Goal: Communication & Community: Answer question/provide support

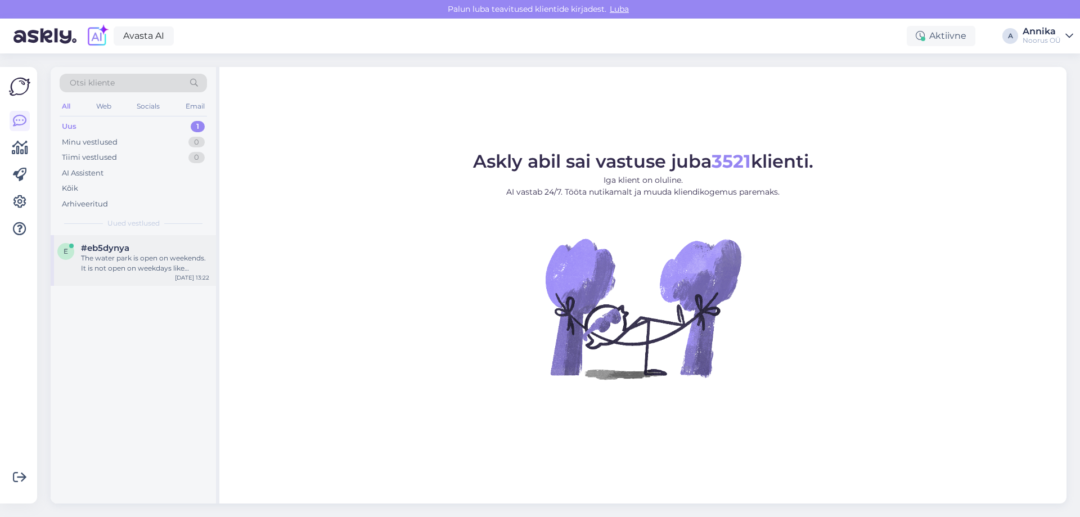
click at [146, 266] on div "The water park is open on weekends. It is not open on weekdays like [DATE] and …" at bounding box center [145, 263] width 128 height 20
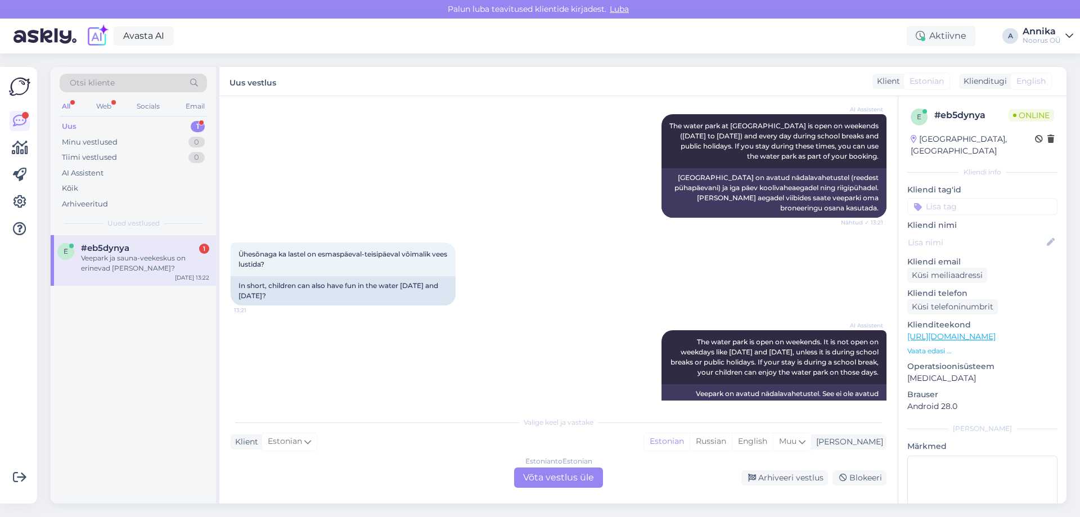
scroll to position [686, 0]
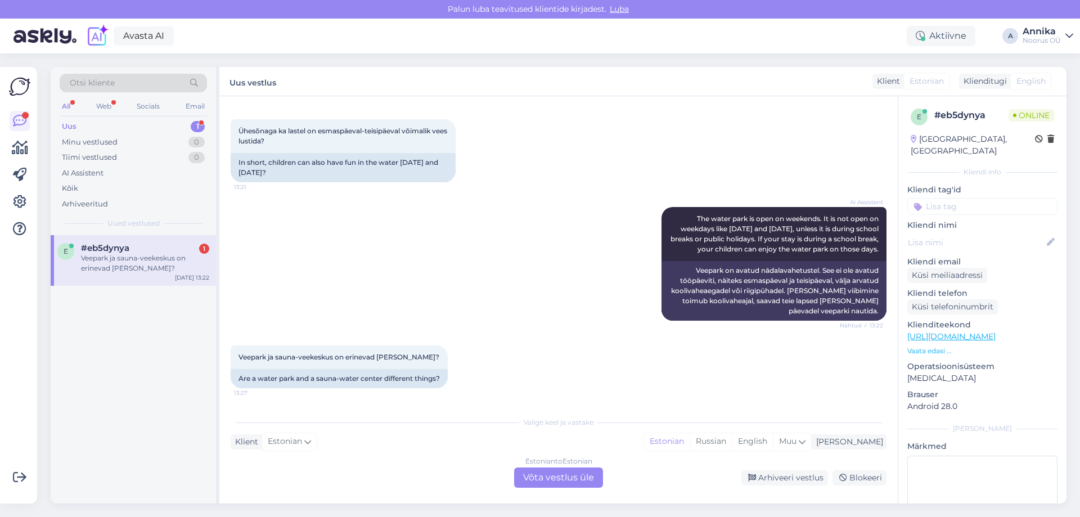
click at [537, 469] on div "Estonian to Estonian Võta vestlus üle" at bounding box center [558, 477] width 89 height 20
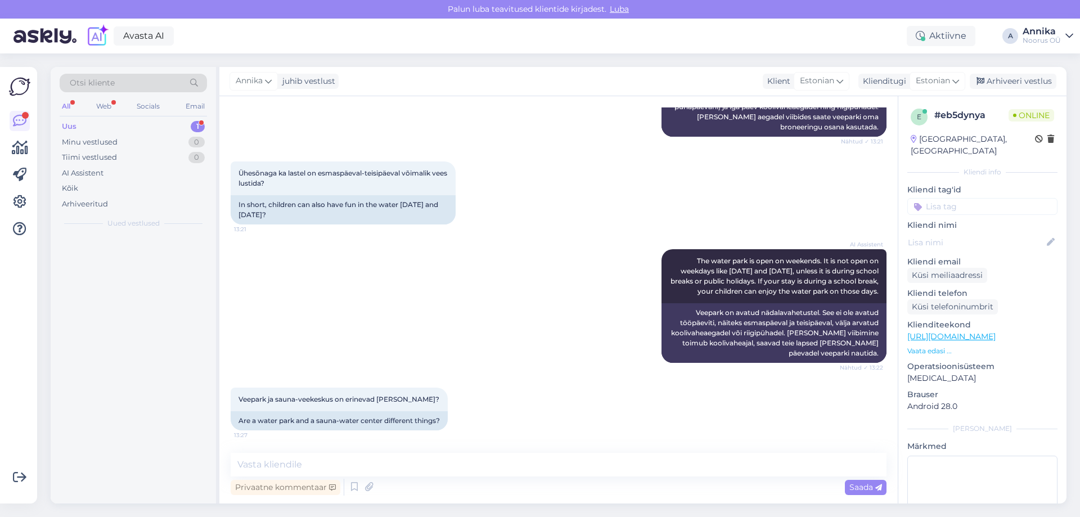
scroll to position [643, 0]
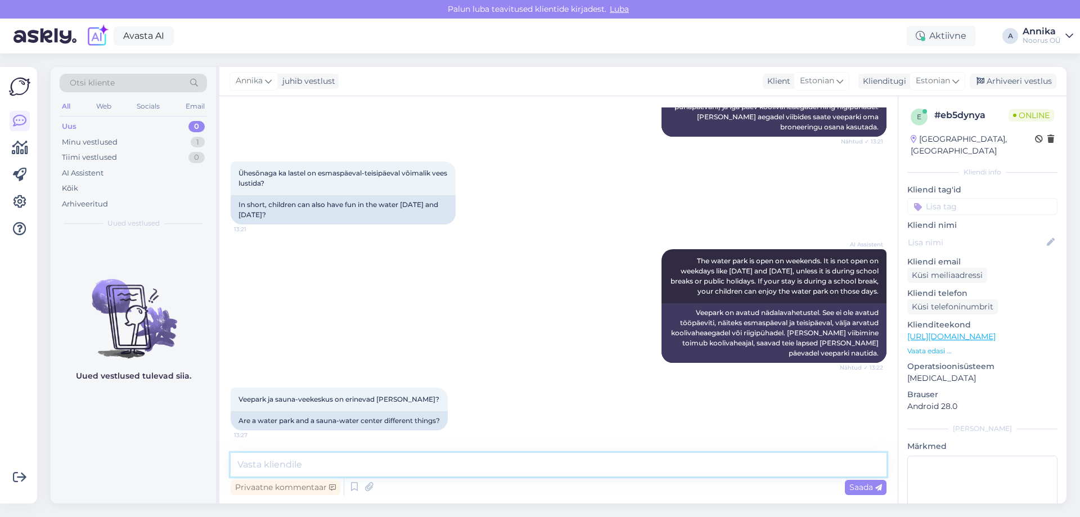
click at [381, 459] on textarea at bounding box center [559, 465] width 656 height 24
type textarea "S"
click at [492, 475] on textarea "Jah, need on 2 eraldi ala, mille sissepääs sõltub käep" at bounding box center [559, 465] width 656 height 24
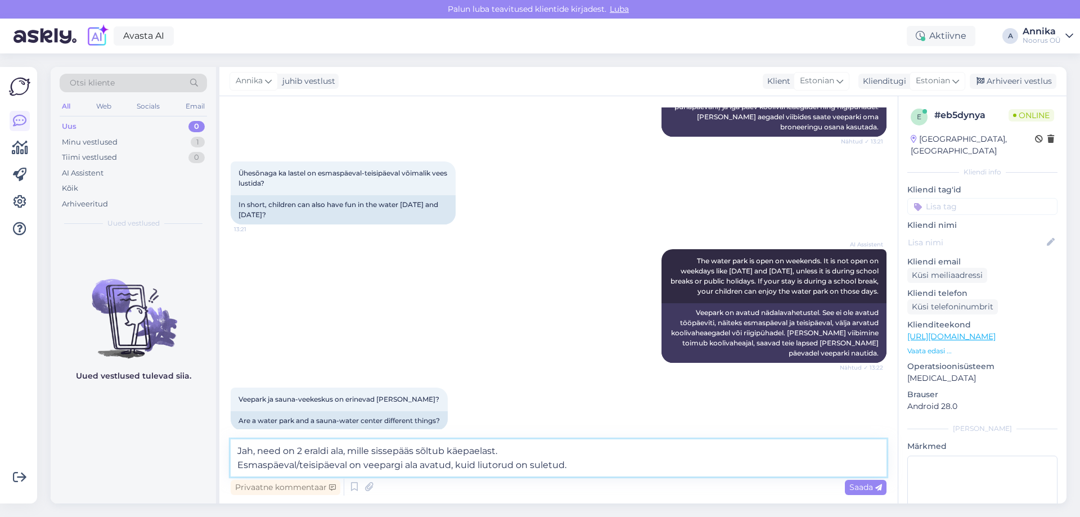
type textarea "Jah, need on 2 eraldi ala, mille sissepääs sõltub käepaelast. Esmaspäeval/teisi…"
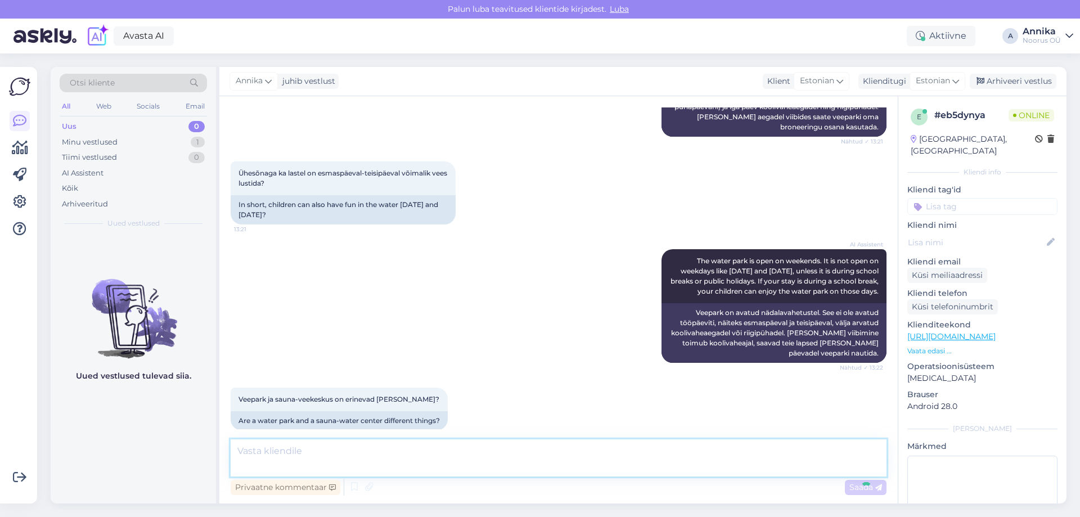
scroll to position [712, 0]
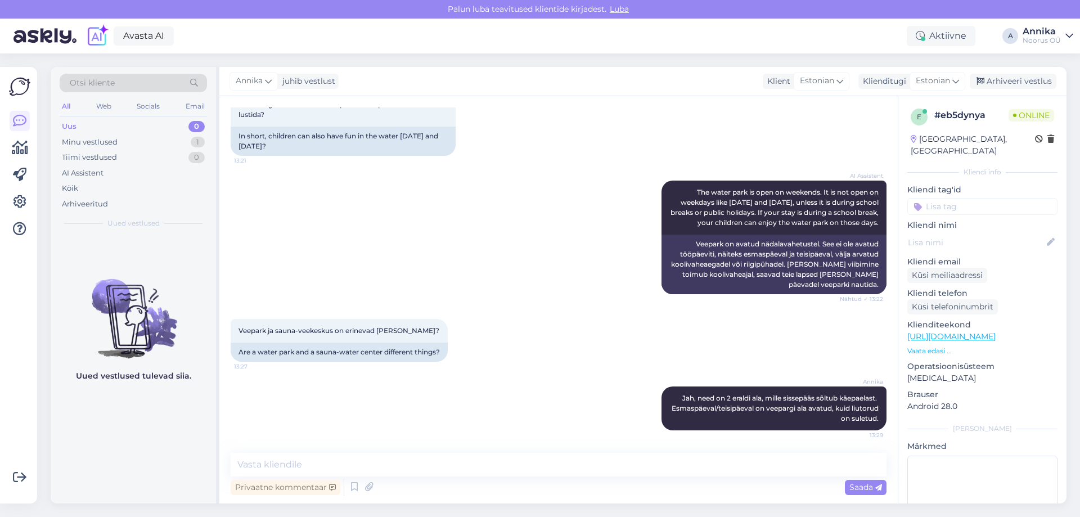
click at [491, 281] on div "AI Assistent The water park is open on weekends. It is not open on weekdays lik…" at bounding box center [559, 237] width 656 height 138
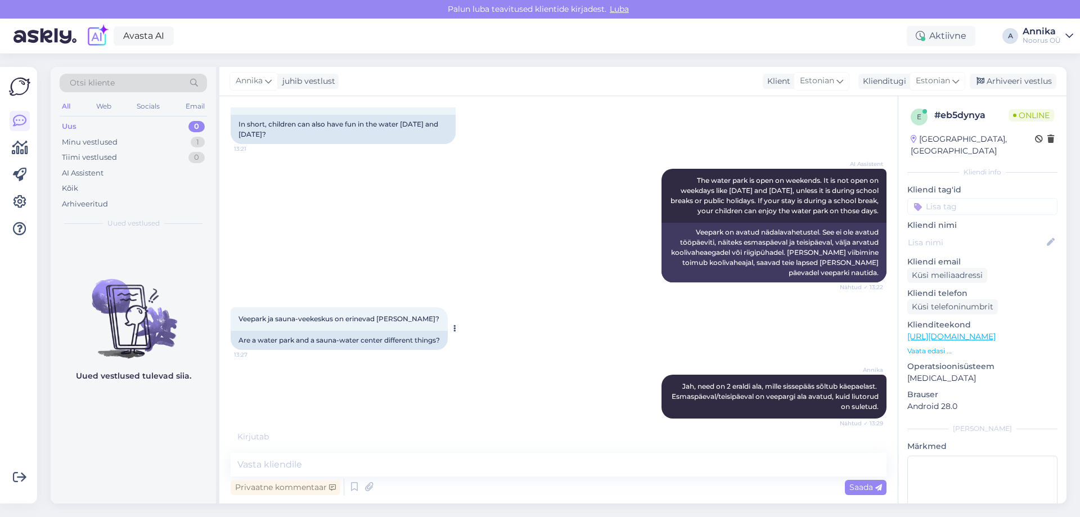
scroll to position [760, 0]
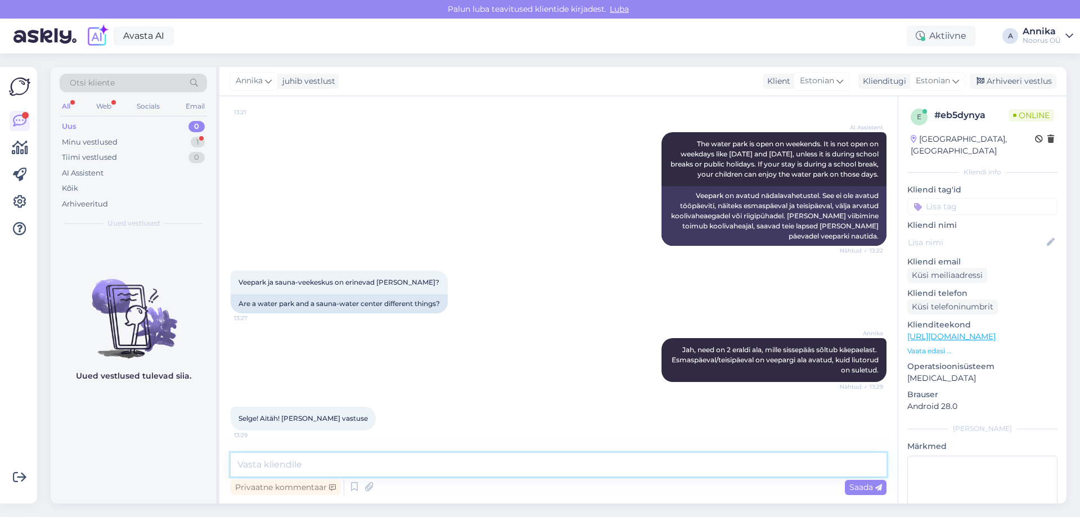
click at [304, 463] on textarea at bounding box center [559, 465] width 656 height 24
type textarea "Kaunist päevajätku!"
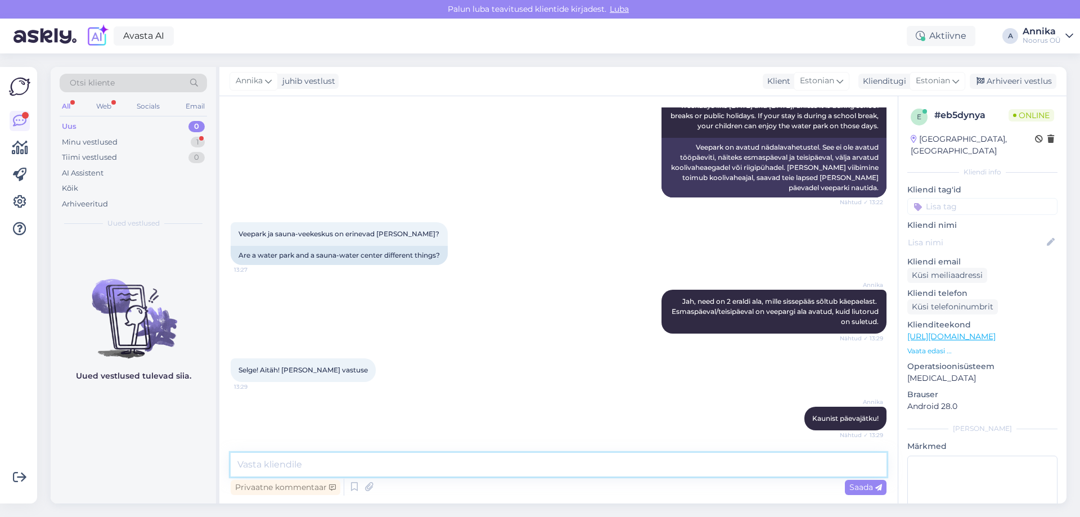
scroll to position [857, 0]
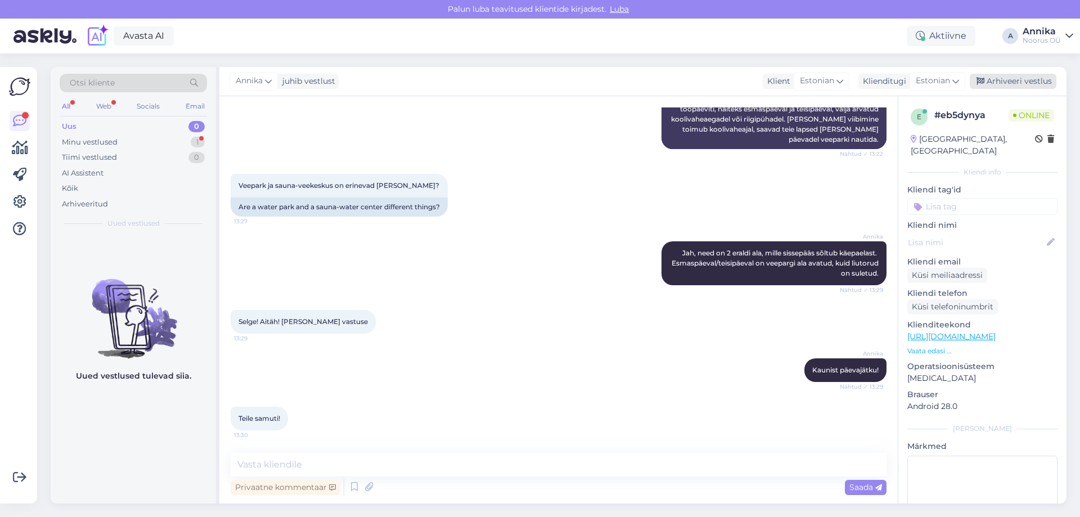
click at [1036, 76] on div "Arhiveeri vestlus" at bounding box center [1013, 81] width 87 height 15
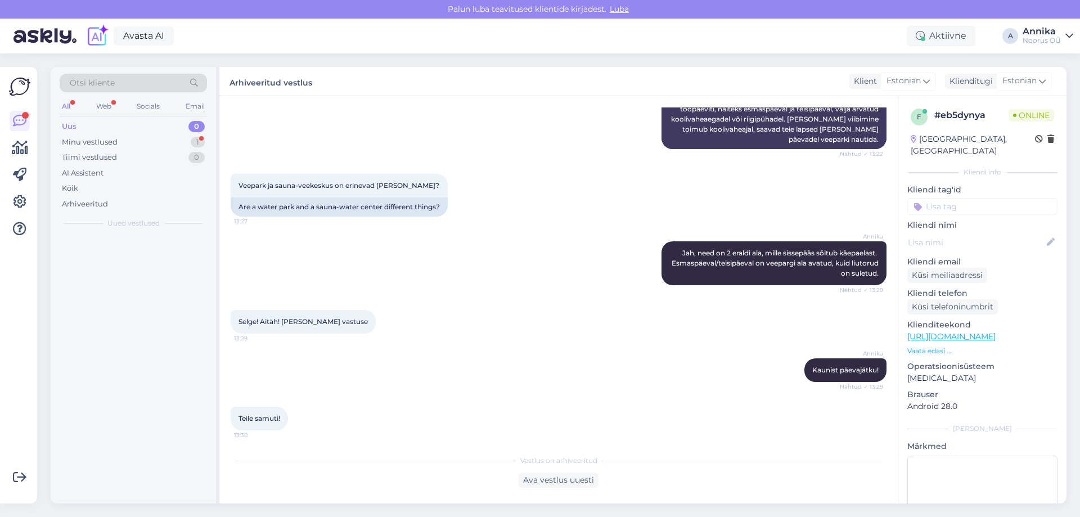
scroll to position [861, 0]
